Goal: Transaction & Acquisition: Register for event/course

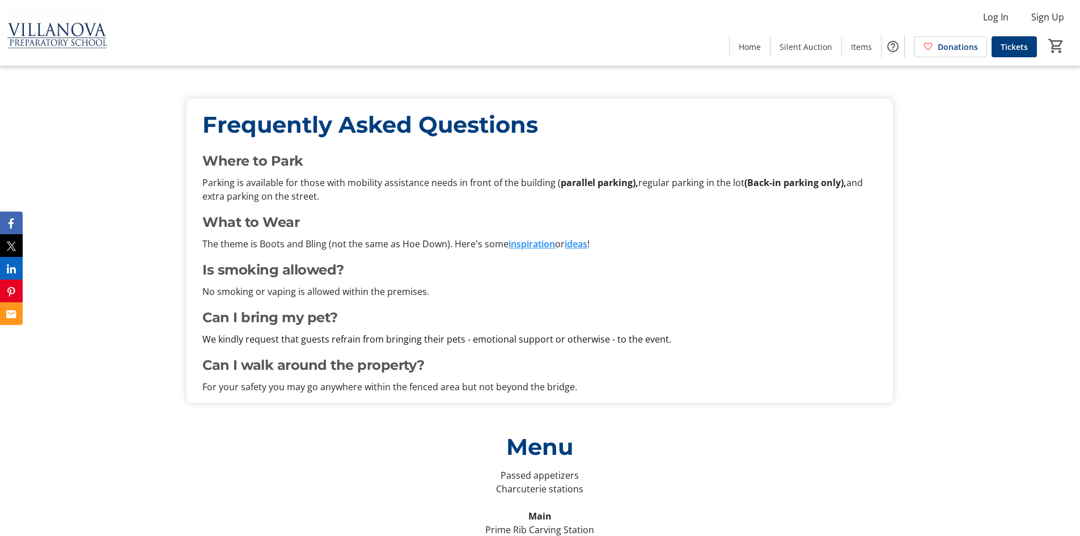
scroll to position [3345, 0]
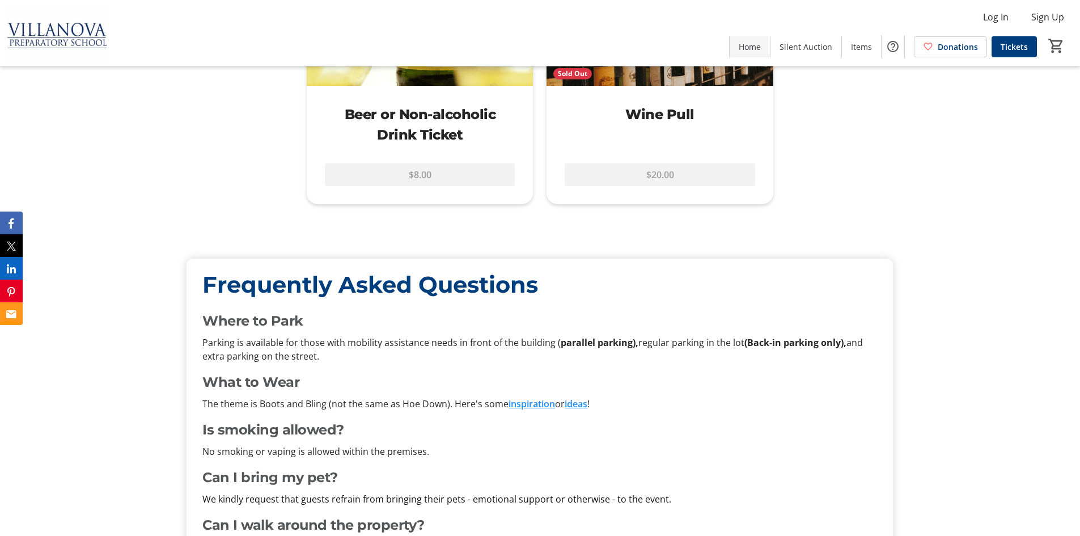
click at [756, 49] on span "Home" at bounding box center [750, 47] width 22 height 12
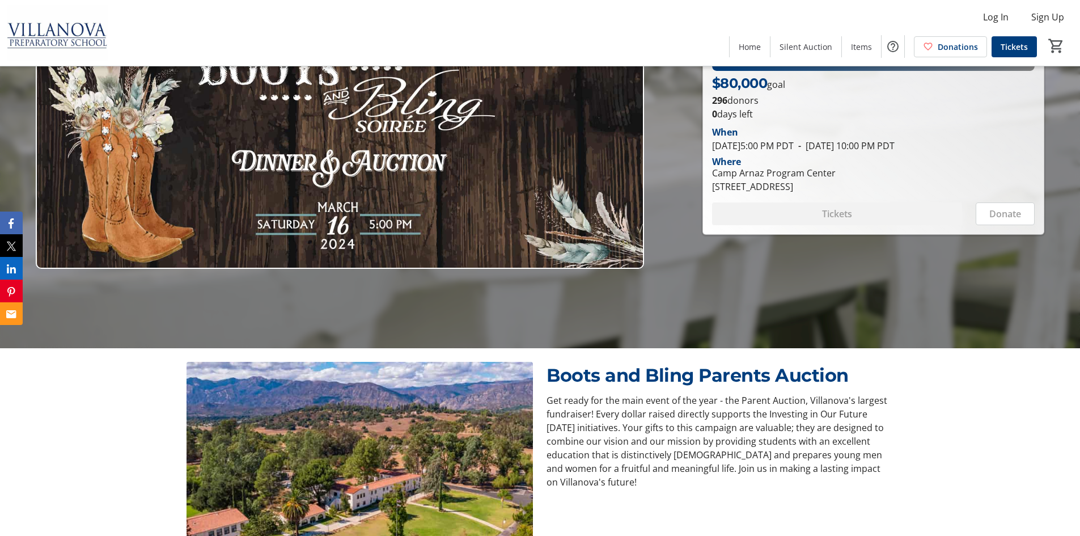
scroll to position [0, 0]
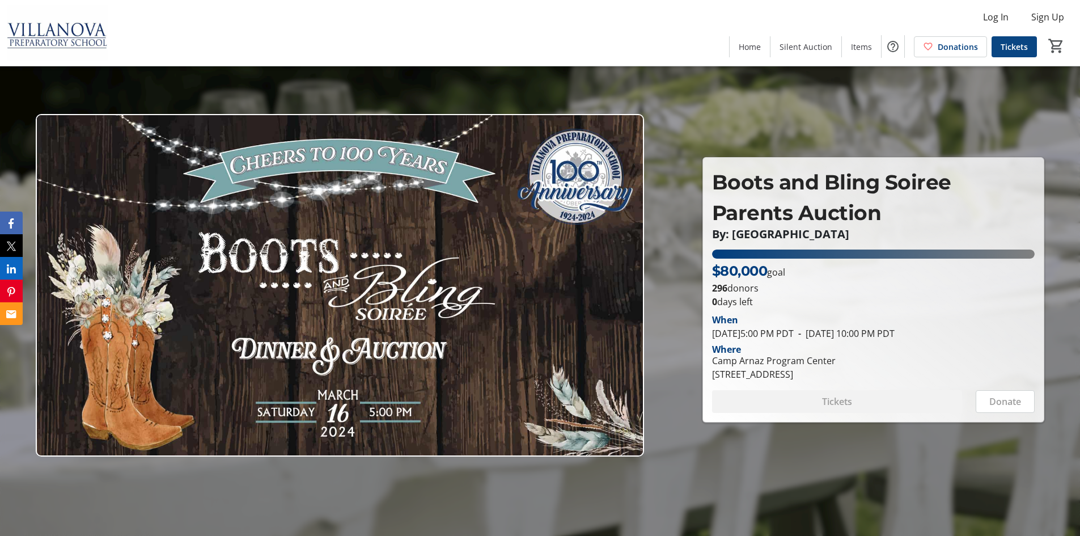
click at [1007, 50] on span "Tickets" at bounding box center [1014, 47] width 27 height 12
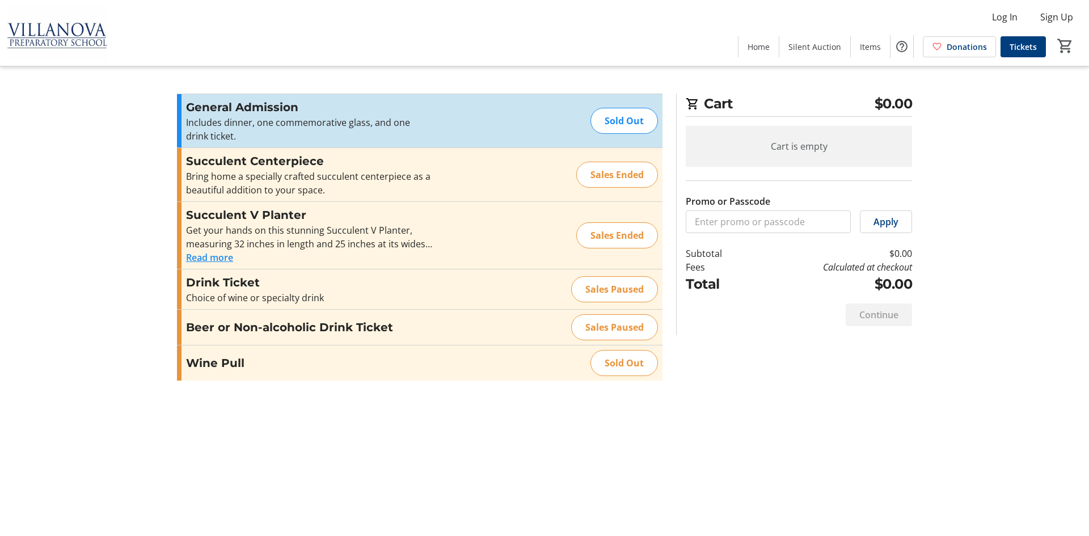
click at [31, 24] on img at bounding box center [57, 33] width 101 height 57
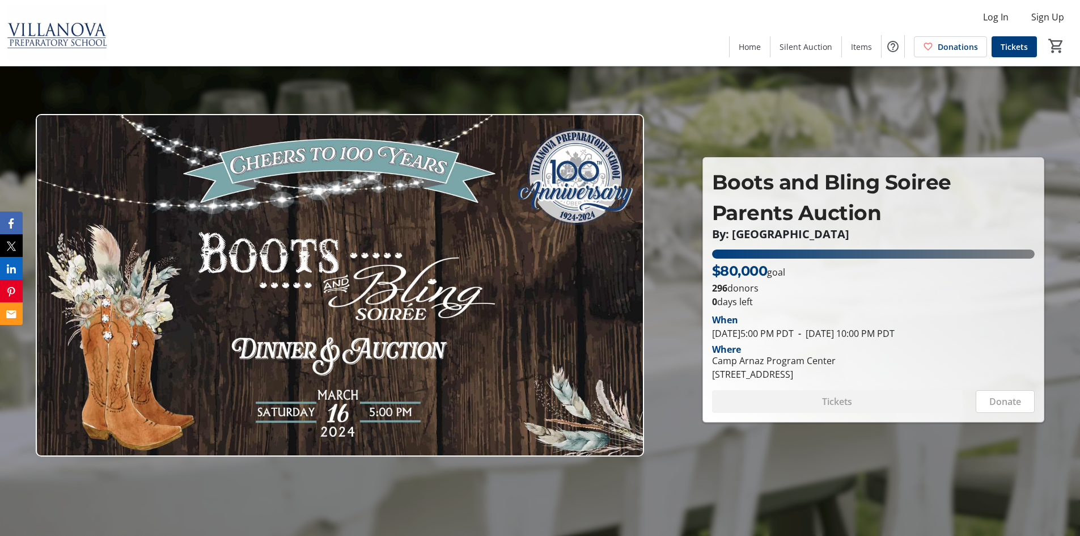
drag, startPoint x: 917, startPoint y: 375, endPoint x: 709, endPoint y: 374, distance: 208.1
click at [709, 374] on div "Camp Arnaz Program Center [STREET_ADDRESS]" at bounding box center [773, 367] width 137 height 27
copy div "[STREET_ADDRESS]"
